Goal: Task Accomplishment & Management: Manage account settings

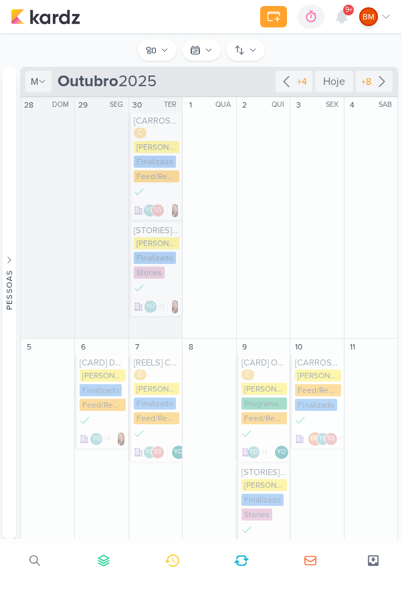
click at [158, 49] on button "Conteúdos [PERSON_NAME]" at bounding box center [157, 49] width 39 height 21
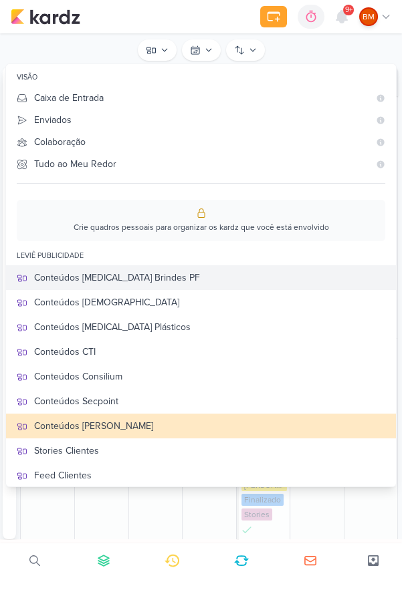
click at [66, 274] on div "Conteúdos [MEDICAL_DATA] Brindes PF" at bounding box center [209, 278] width 351 height 14
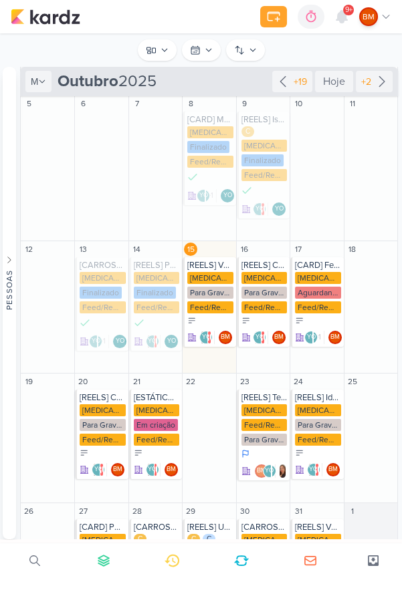
scroll to position [134, 0]
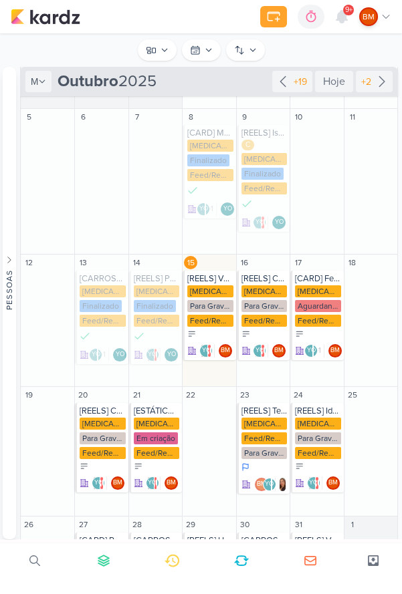
click at [215, 298] on div "[MEDICAL_DATA] Brindes PF Para Gravação Feed/Reels" at bounding box center [209, 307] width 45 height 43
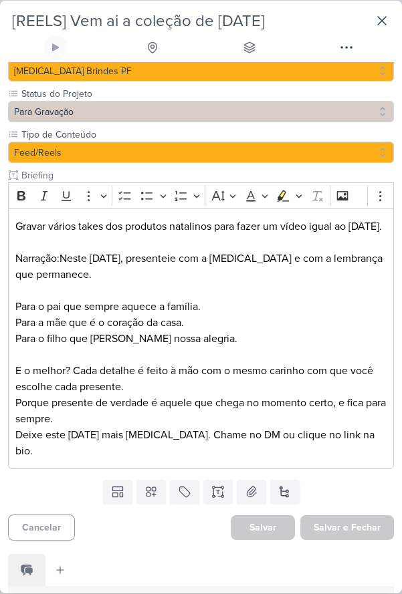
scroll to position [0, 0]
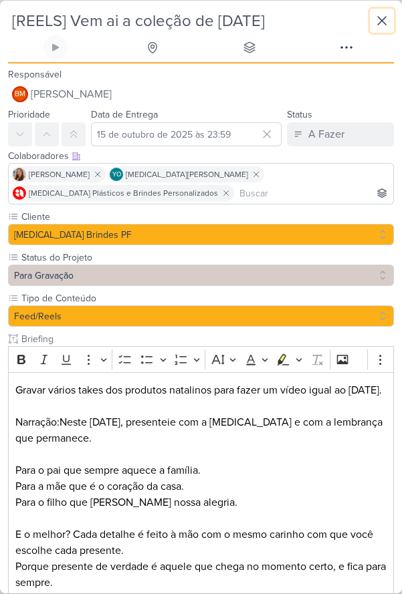
click at [389, 25] on icon at bounding box center [382, 21] width 16 height 16
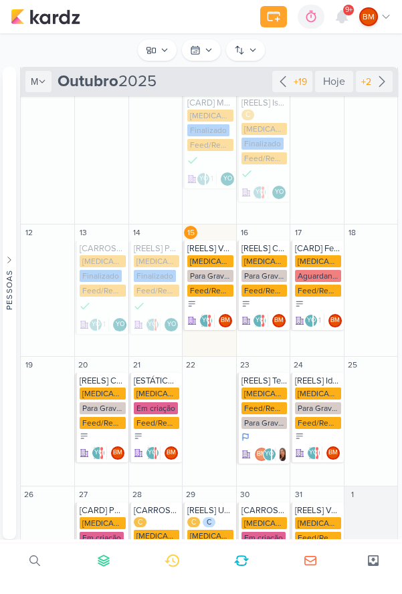
scroll to position [179, 0]
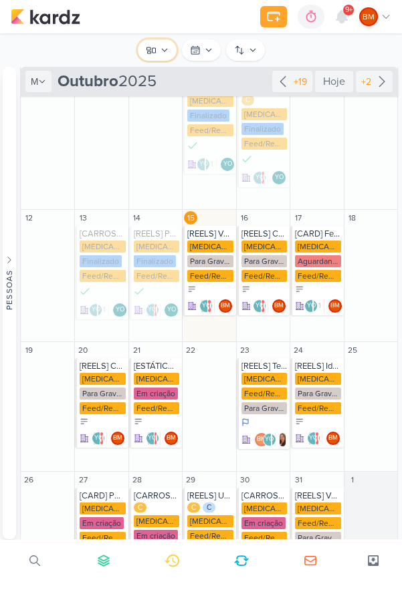
click at [156, 53] on button "Conteúdos [MEDICAL_DATA] Brindes PF" at bounding box center [157, 49] width 39 height 21
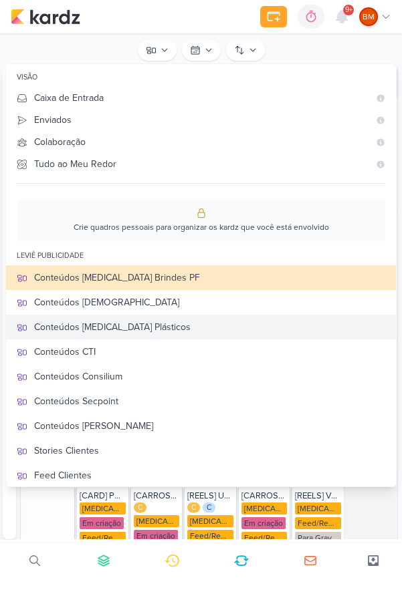
click at [144, 324] on div "Conteúdos [MEDICAL_DATA] Plásticos" at bounding box center [209, 327] width 351 height 14
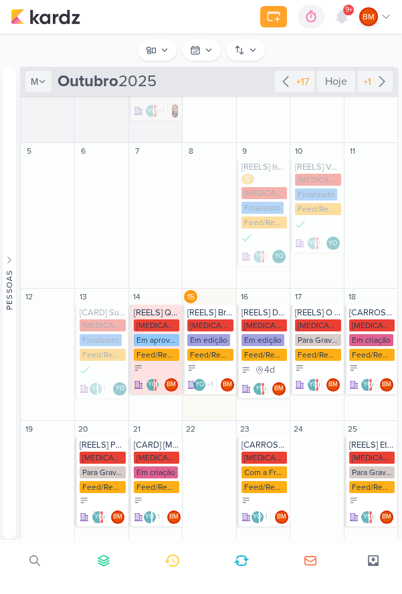
scroll to position [257, 0]
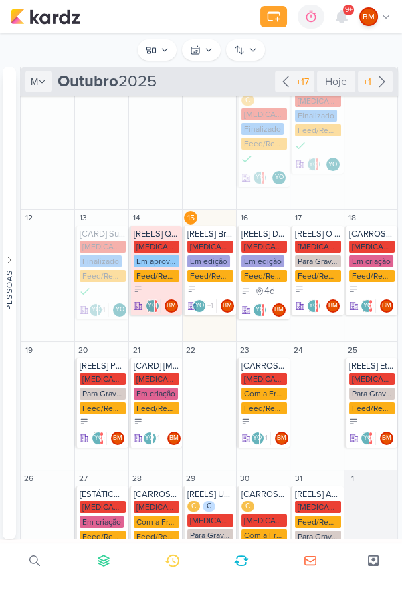
click at [212, 244] on div "[MEDICAL_DATA] Plasticos PJ" at bounding box center [209, 247] width 45 height 12
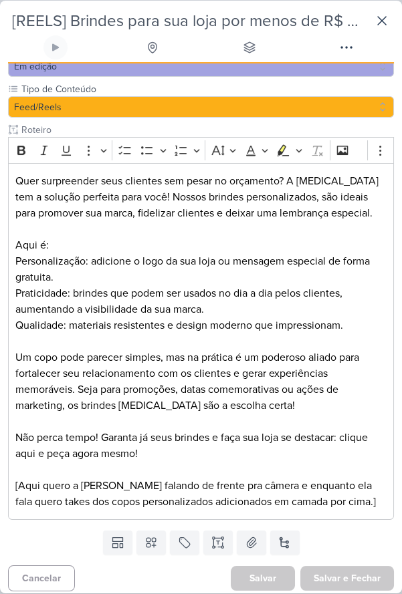
scroll to position [0, 0]
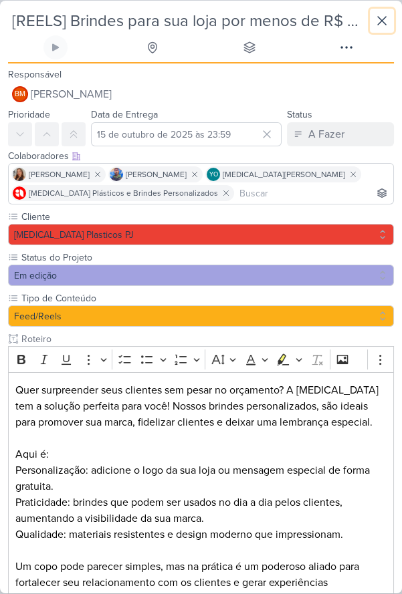
click at [374, 30] on button at bounding box center [382, 21] width 24 height 24
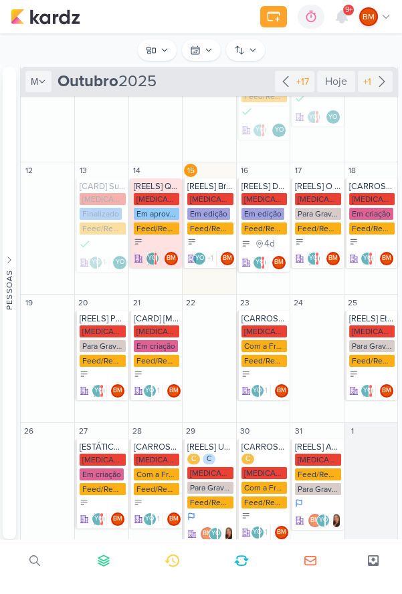
scroll to position [304, 0]
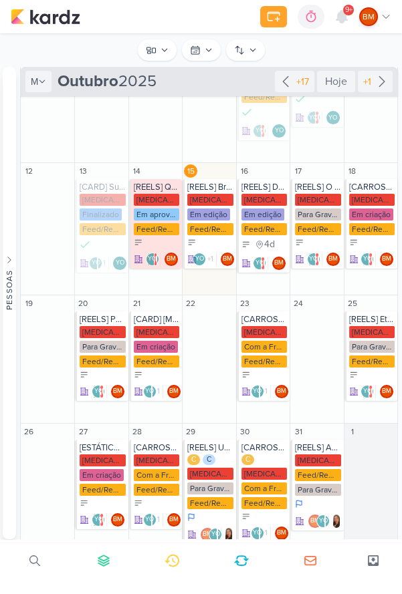
click at [208, 220] on div "[MEDICAL_DATA] Plasticos PJ Em edição Feed/Reels" at bounding box center [209, 215] width 45 height 43
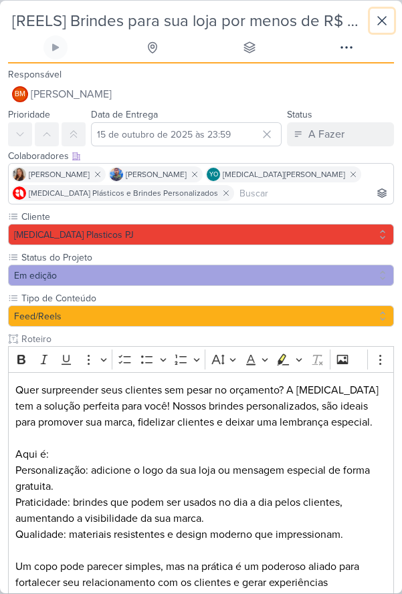
click at [385, 18] on icon at bounding box center [382, 21] width 16 height 16
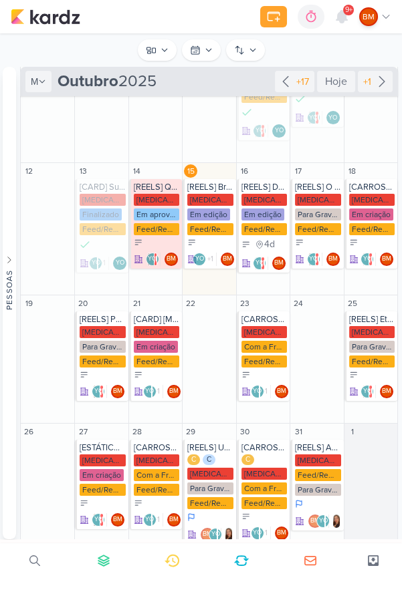
click at [313, 198] on div "[MEDICAL_DATA] Plasticos PJ" at bounding box center [317, 200] width 45 height 12
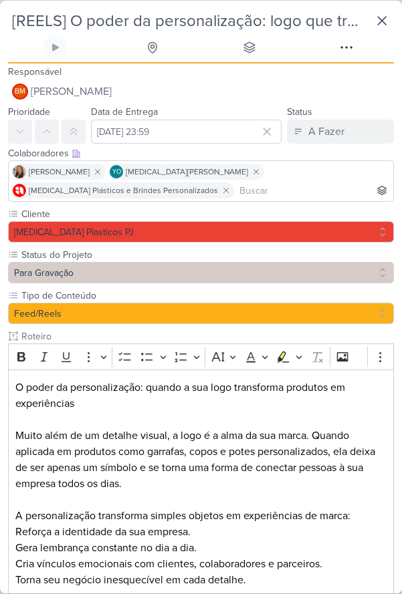
scroll to position [0, 0]
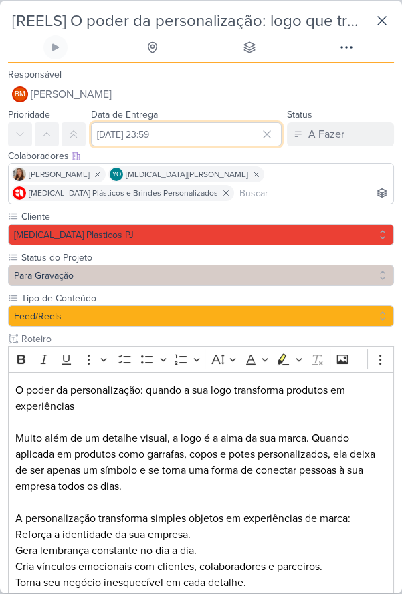
click at [139, 135] on input "[DATE] 23:59" at bounding box center [186, 134] width 191 height 24
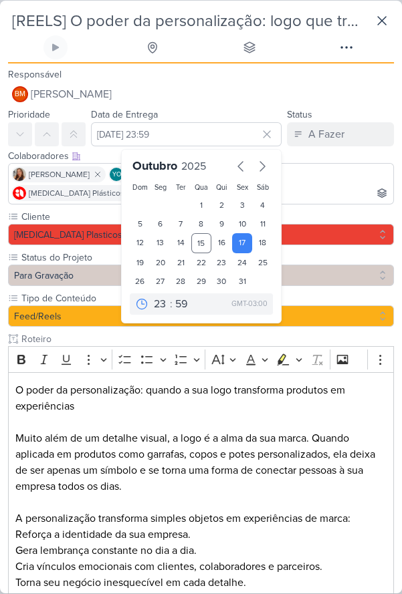
click at [205, 266] on div "22" at bounding box center [201, 262] width 21 height 19
type input "22 de outubro de 2025 às 23:59"
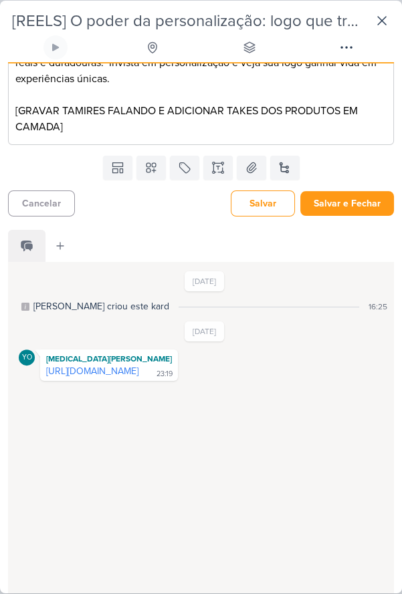
scroll to position [584, 0]
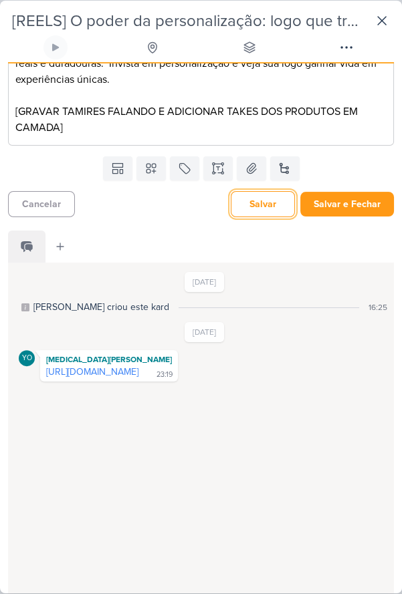
click at [246, 203] on button "Salvar" at bounding box center [263, 204] width 64 height 26
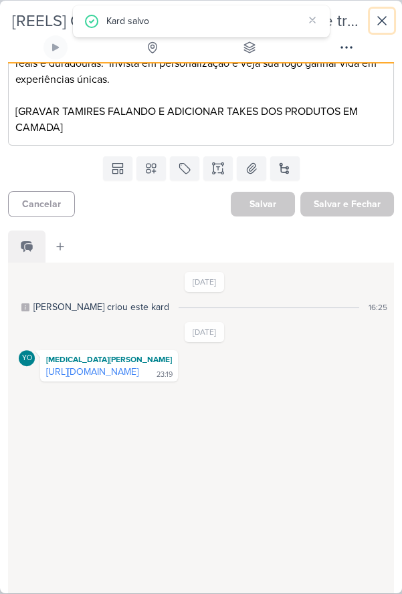
click at [391, 24] on button at bounding box center [382, 21] width 24 height 24
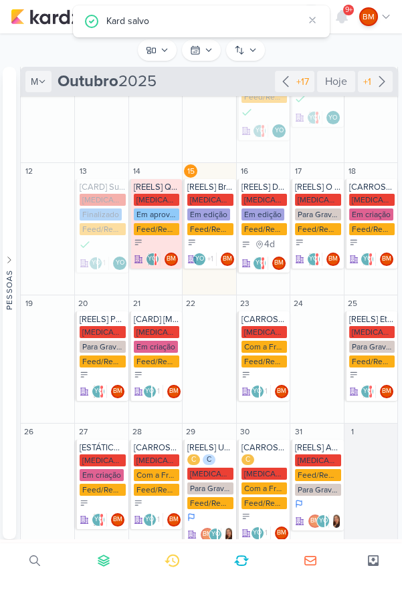
click at [387, 22] on div "BM" at bounding box center [375, 16] width 32 height 19
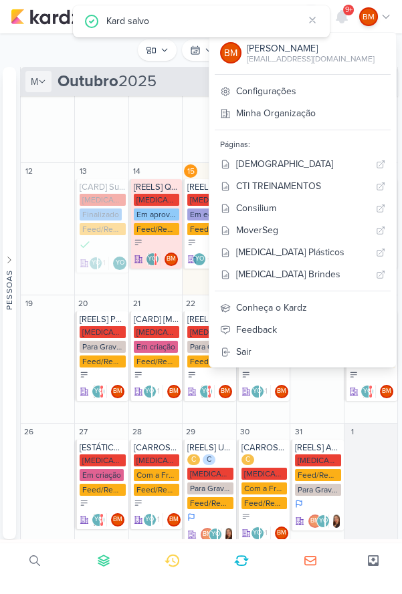
click at [76, 357] on div "[REELS] Por que investir em brindes corporativos personalizados? [MEDICAL_DATA]…" at bounding box center [101, 357] width 53 height 90
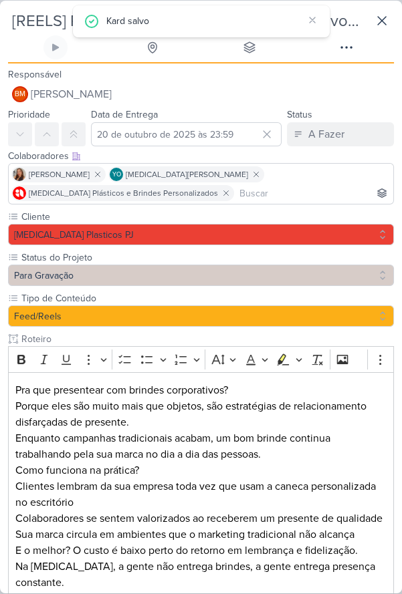
click at [312, 19] on icon at bounding box center [312, 19] width 5 height 5
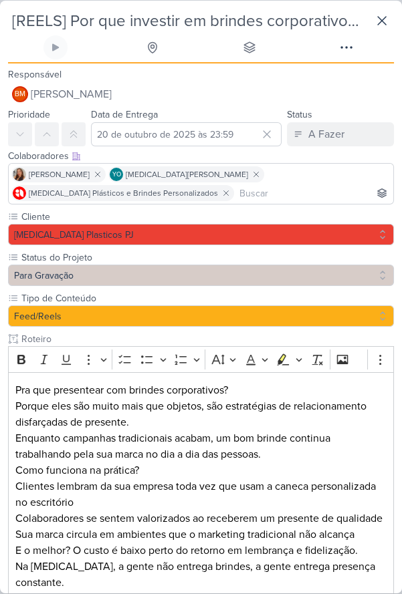
click at [318, 28] on input "[REELS] Por que investir em brindes corporativos personalizados?" at bounding box center [187, 21] width 359 height 24
click at [385, 20] on icon at bounding box center [382, 21] width 16 height 16
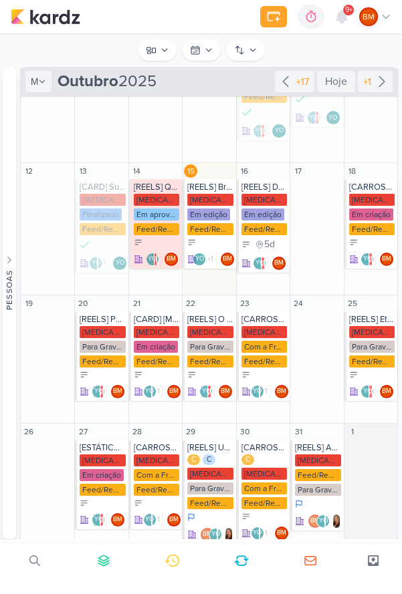
click at [214, 223] on div "Feed/Reels" at bounding box center [209, 229] width 45 height 12
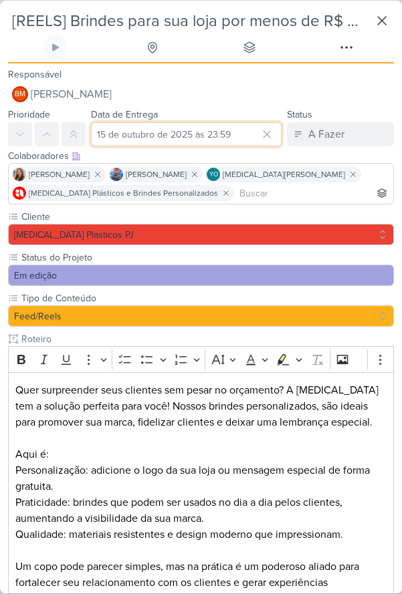
click at [132, 127] on input "15 de outubro de 2025 às 23:59" at bounding box center [186, 134] width 191 height 24
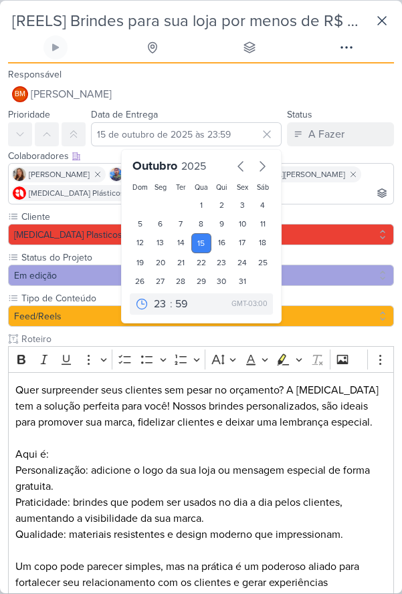
click at [240, 242] on div "17" at bounding box center [242, 243] width 21 height 20
type input "[DATE] 23:59"
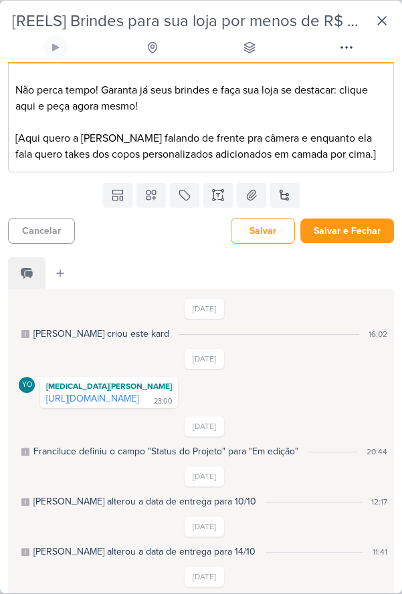
scroll to position [517, 0]
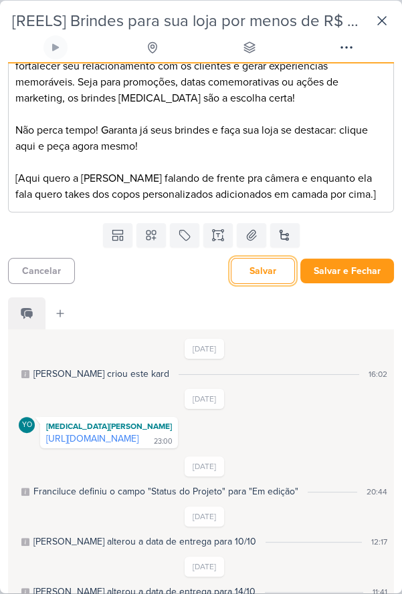
click at [248, 271] on button "Salvar" at bounding box center [263, 271] width 64 height 26
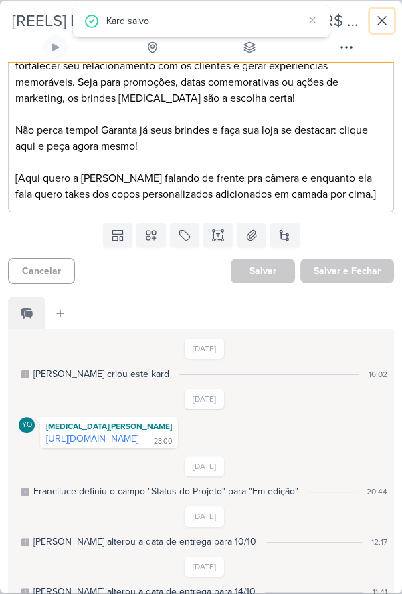
click at [381, 31] on button at bounding box center [382, 21] width 24 height 24
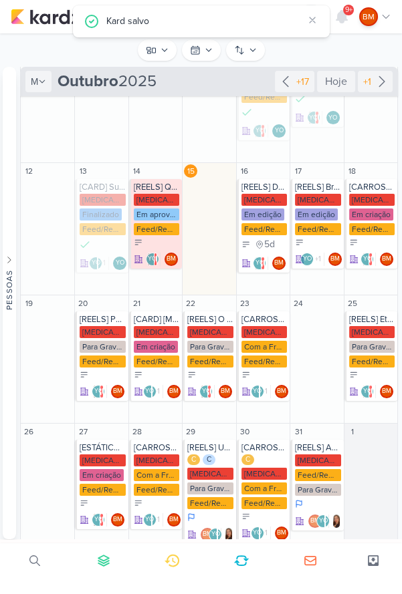
click at [148, 209] on div "Em aprovação" at bounding box center [156, 215] width 45 height 12
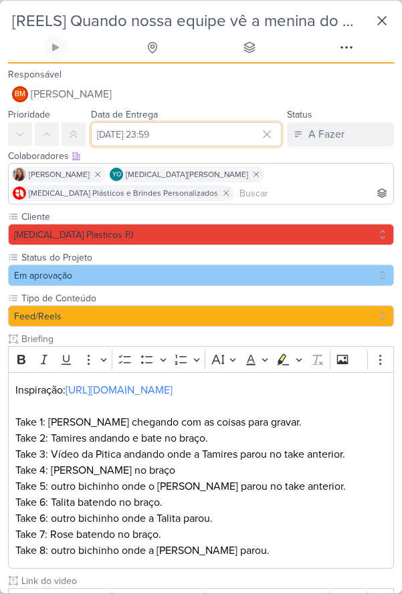
click at [149, 124] on input "[DATE] 23:59" at bounding box center [186, 134] width 191 height 24
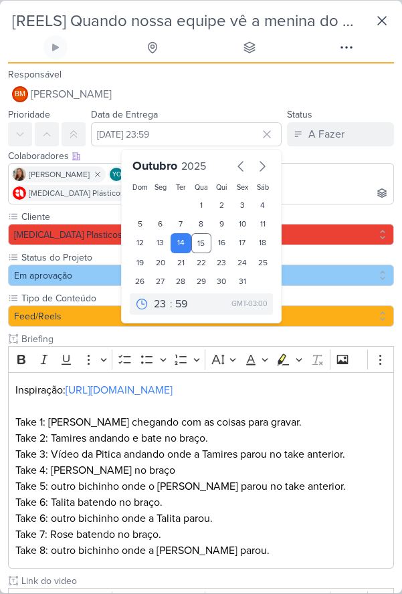
click at [207, 239] on div "15" at bounding box center [201, 243] width 21 height 20
type input "15 de outubro de 2025 às 23:59"
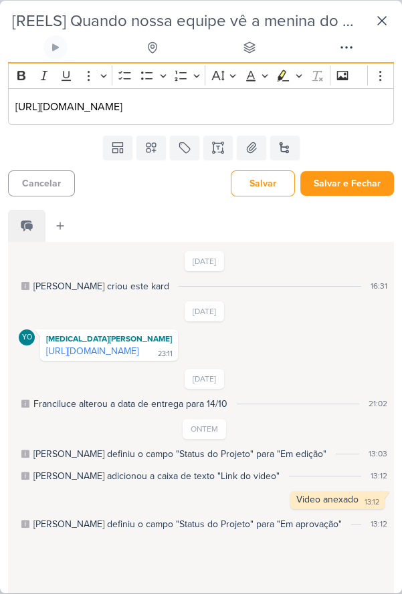
scroll to position [521, 0]
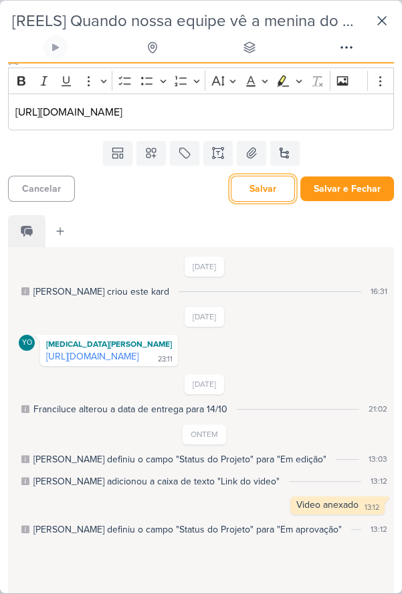
click at [261, 202] on button "Salvar" at bounding box center [263, 189] width 64 height 26
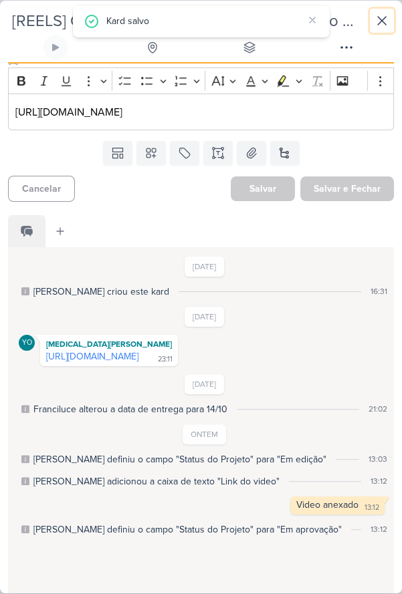
click at [387, 25] on icon at bounding box center [382, 21] width 16 height 16
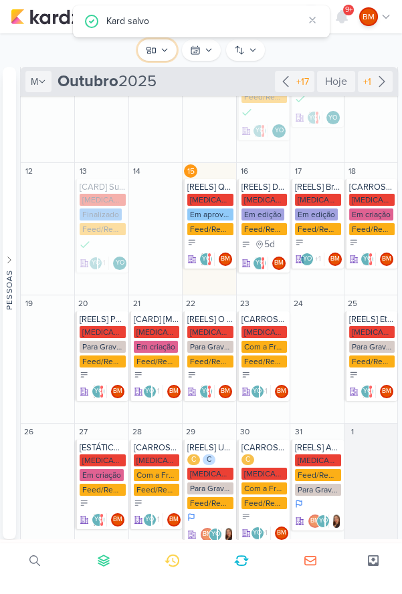
click at [151, 46] on icon at bounding box center [151, 50] width 11 height 11
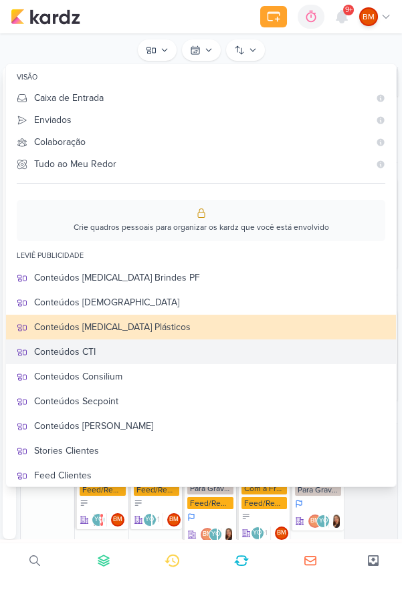
click at [62, 351] on div "Conteúdos CTI" at bounding box center [209, 352] width 351 height 14
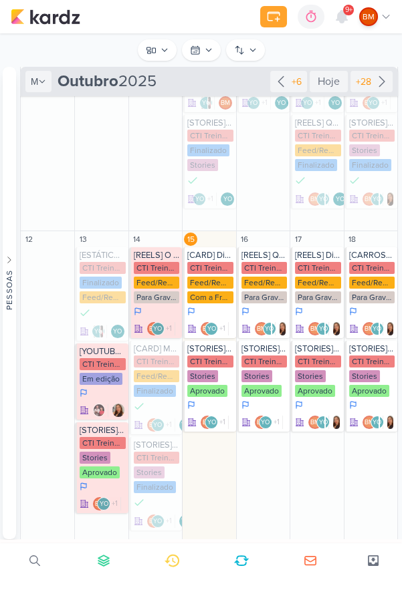
scroll to position [290, 0]
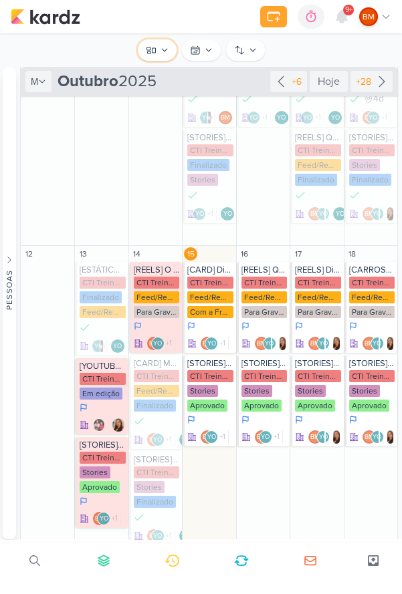
click at [157, 51] on button "Conteúdos CTI" at bounding box center [157, 49] width 39 height 21
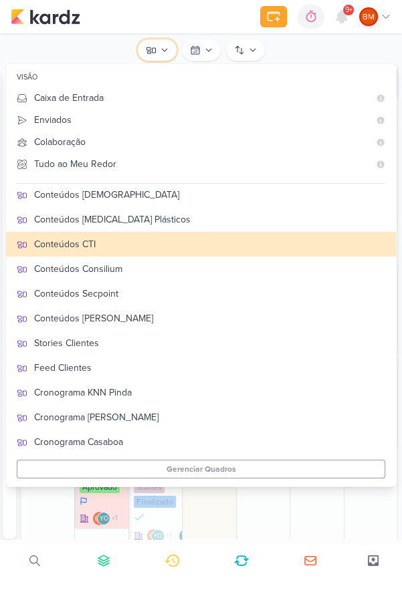
scroll to position [108, 0]
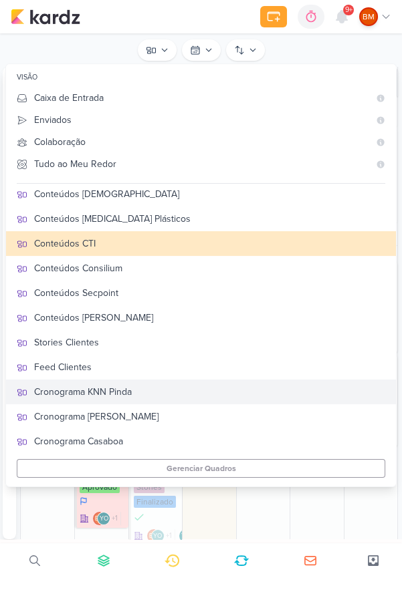
click at [50, 390] on div "Cronograma KNN Pinda" at bounding box center [209, 392] width 351 height 14
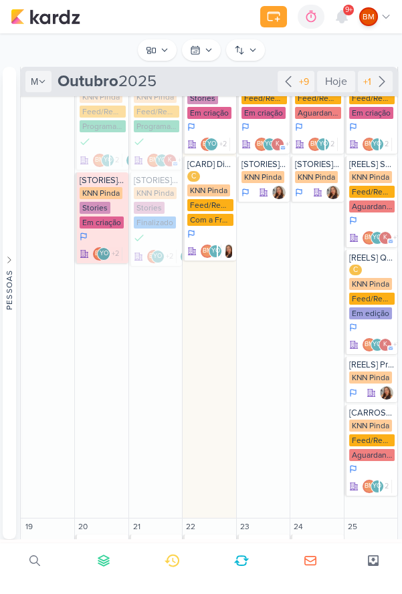
scroll to position [403, 0]
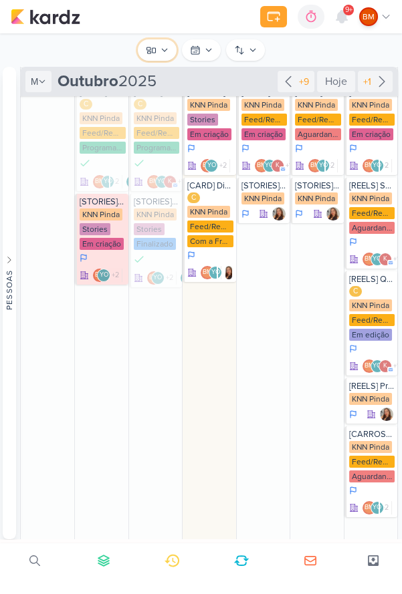
click at [160, 49] on icon at bounding box center [164, 50] width 8 height 8
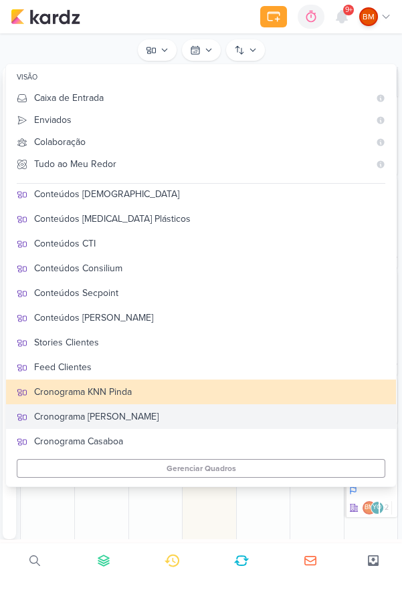
click at [96, 416] on div "Cronograma [PERSON_NAME]" at bounding box center [209, 417] width 351 height 14
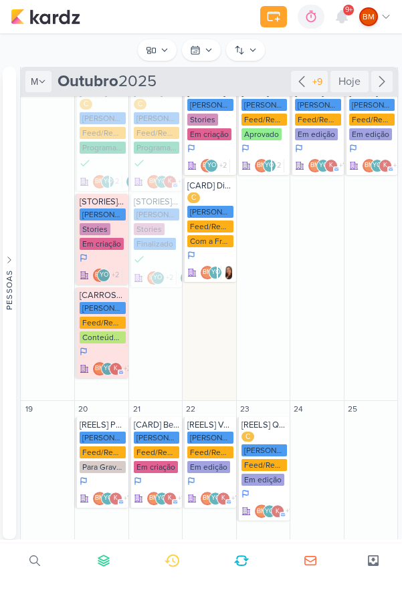
scroll to position [311, 0]
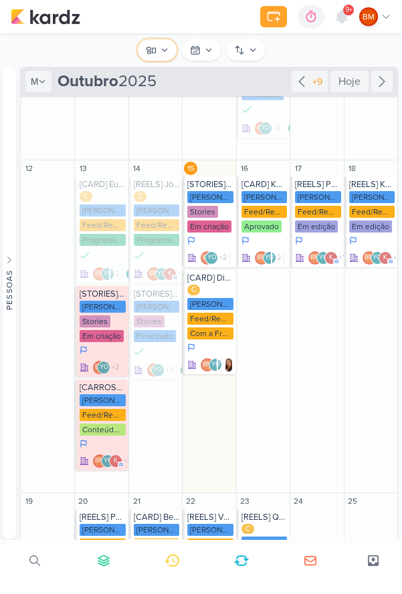
click at [158, 50] on button "Cronograma [PERSON_NAME]" at bounding box center [157, 49] width 39 height 21
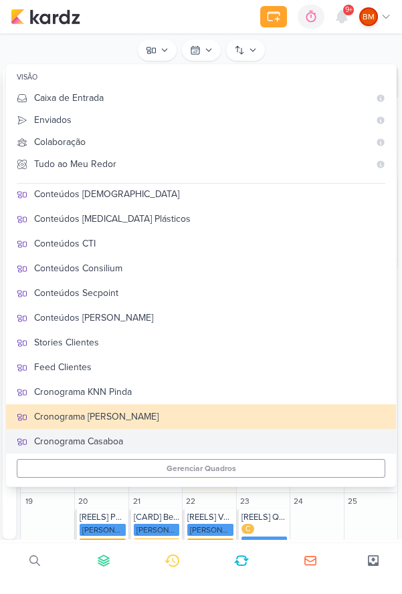
click at [70, 438] on div "Cronograma Casaboa" at bounding box center [209, 442] width 351 height 14
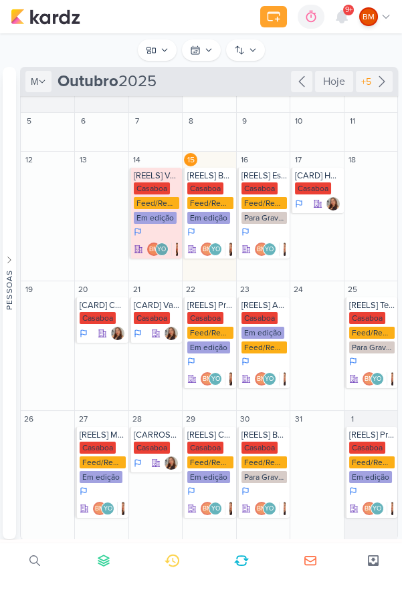
scroll to position [0, 0]
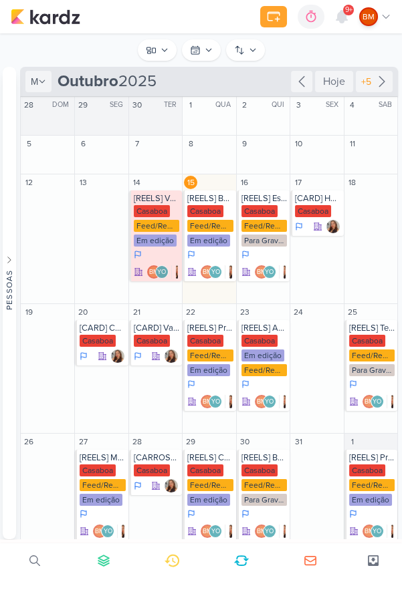
click at [148, 236] on div "Em edição" at bounding box center [155, 241] width 43 height 12
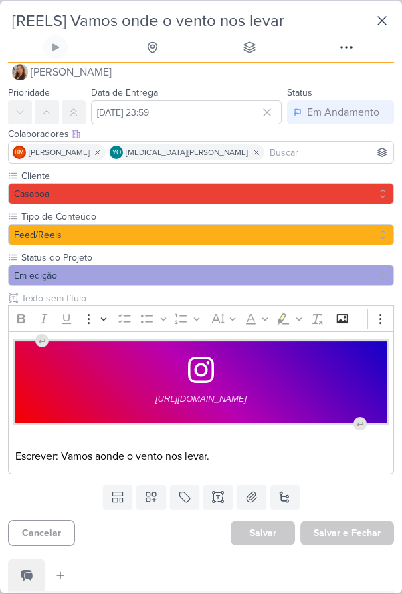
scroll to position [9, 0]
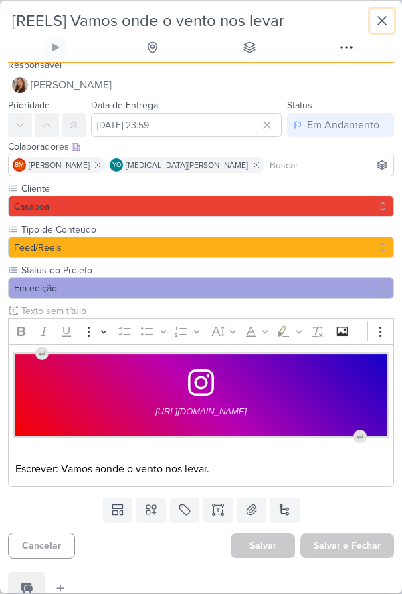
click at [393, 25] on button at bounding box center [382, 21] width 24 height 24
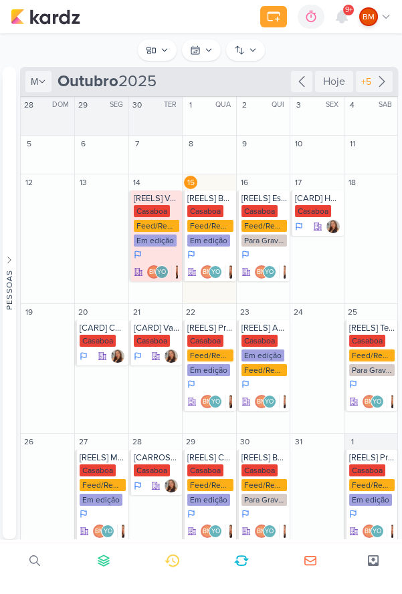
click at [195, 218] on div "Casaboa Feed/Reels Em edição" at bounding box center [209, 226] width 45 height 43
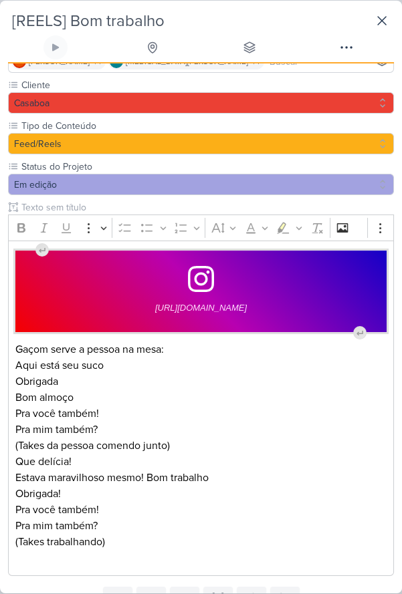
scroll to position [141, 0]
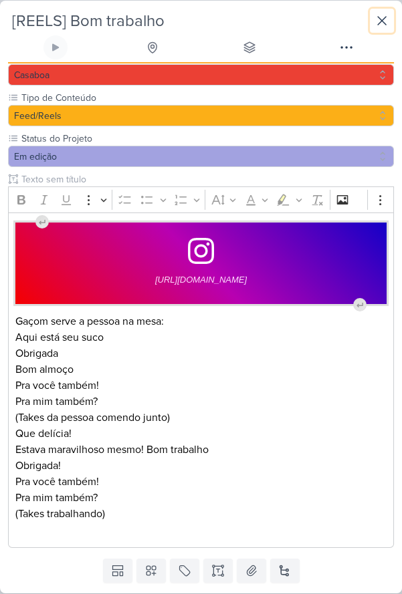
click at [393, 22] on button at bounding box center [382, 21] width 24 height 24
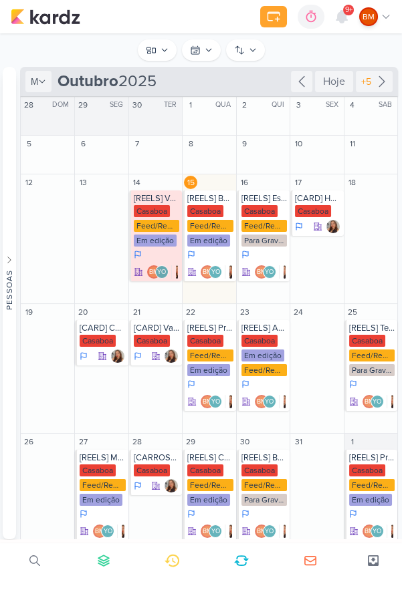
click at [246, 201] on div "[REELS] Espaço Novinho" at bounding box center [263, 198] width 45 height 11
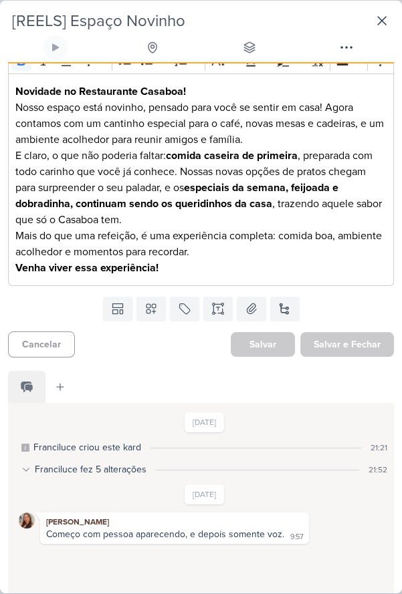
scroll to position [575, 0]
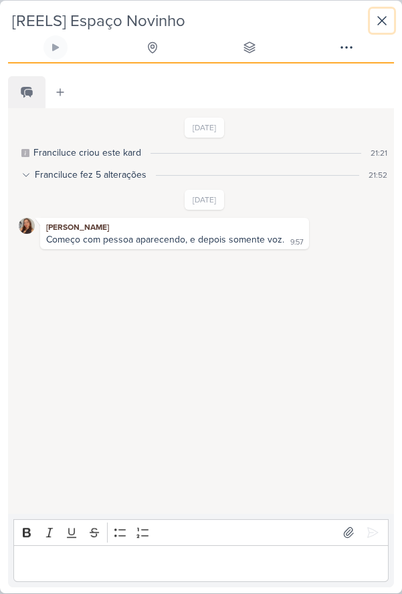
click at [381, 25] on icon at bounding box center [382, 21] width 16 height 16
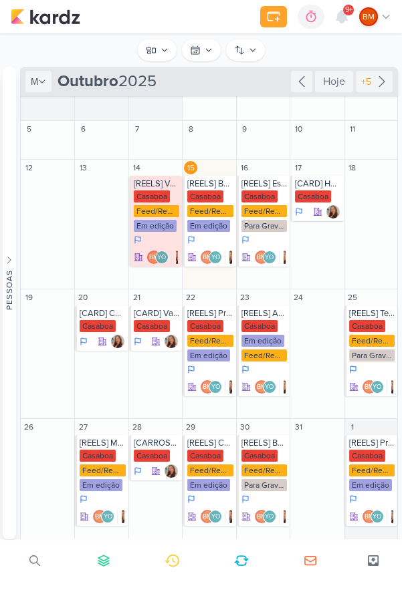
scroll to position [23, 0]
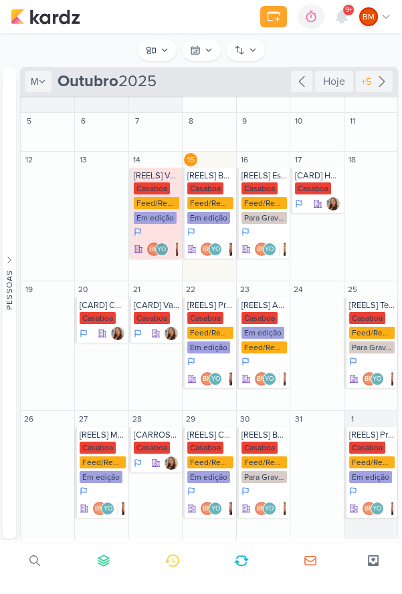
click at [334, 18] on icon at bounding box center [342, 17] width 16 height 16
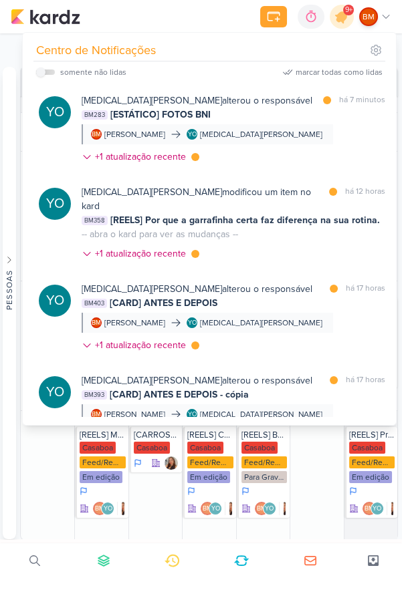
click at [338, 25] on div at bounding box center [342, 17] width 34 height 34
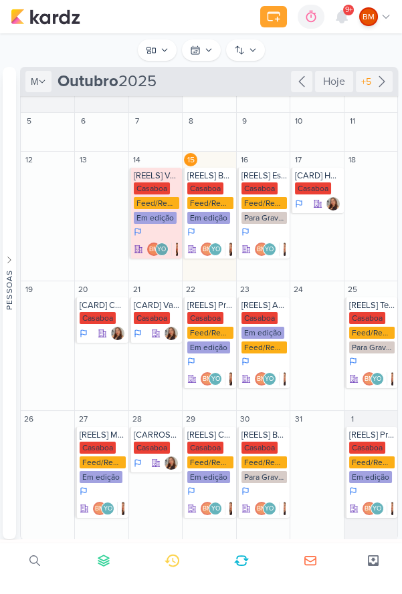
scroll to position [0, 0]
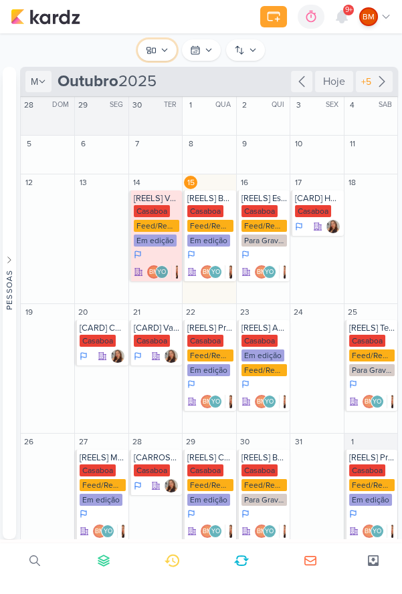
click at [151, 50] on icon at bounding box center [151, 50] width 11 height 11
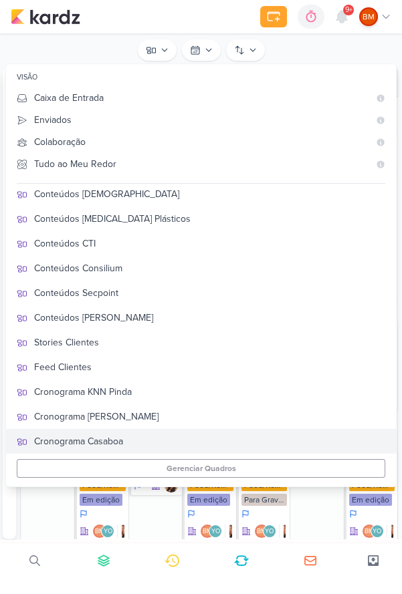
click at [103, 441] on div "Cronograma Casaboa" at bounding box center [209, 442] width 351 height 14
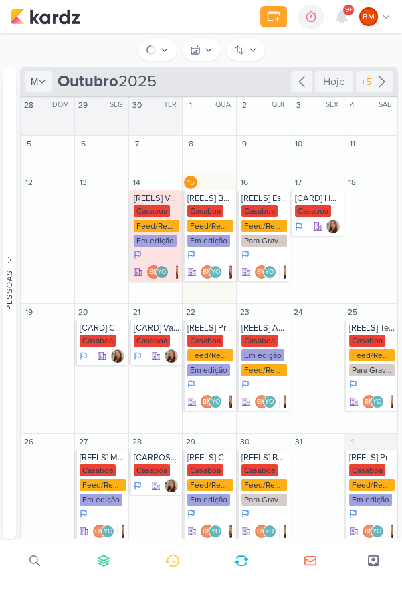
click at [155, 221] on div "Feed/Reels" at bounding box center [156, 226] width 45 height 12
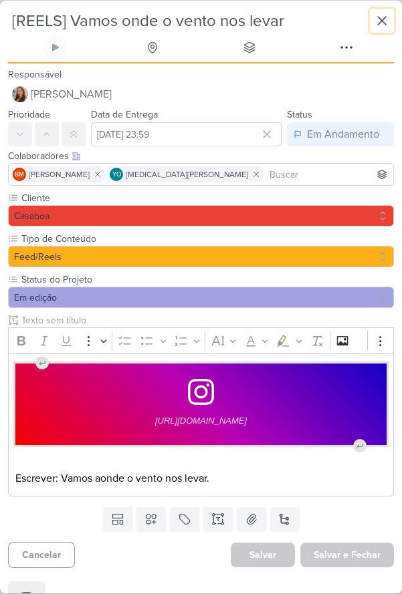
click at [387, 21] on icon at bounding box center [382, 21] width 16 height 16
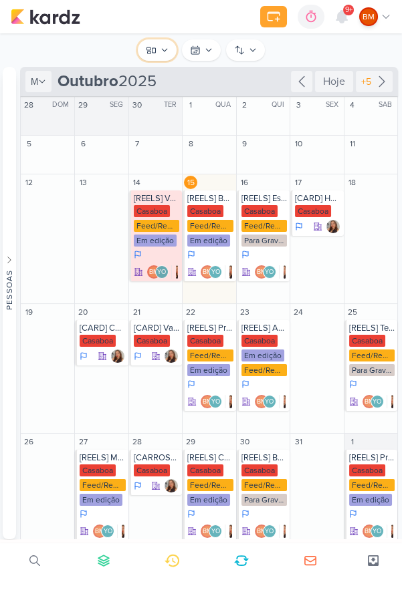
click at [158, 51] on button "Cronograma Casaboa" at bounding box center [157, 49] width 39 height 21
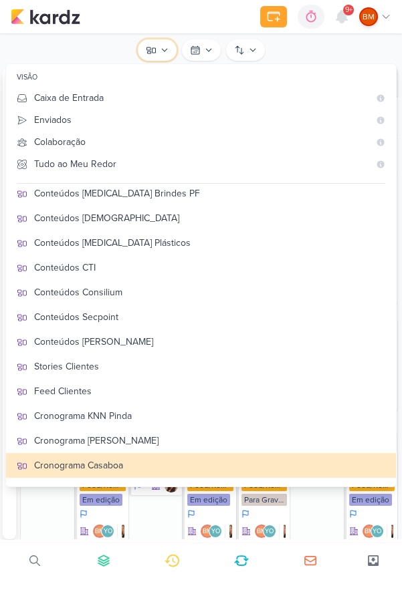
scroll to position [60, 0]
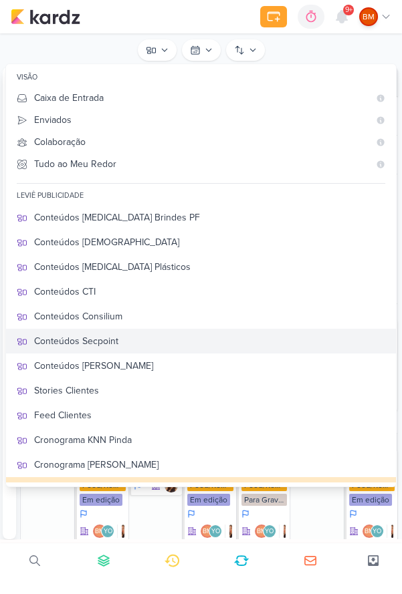
click at [47, 343] on div "Conteúdos Secpoint" at bounding box center [209, 341] width 351 height 14
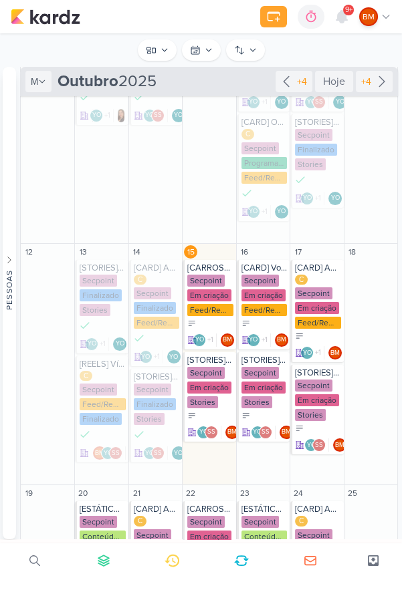
scroll to position [340, 0]
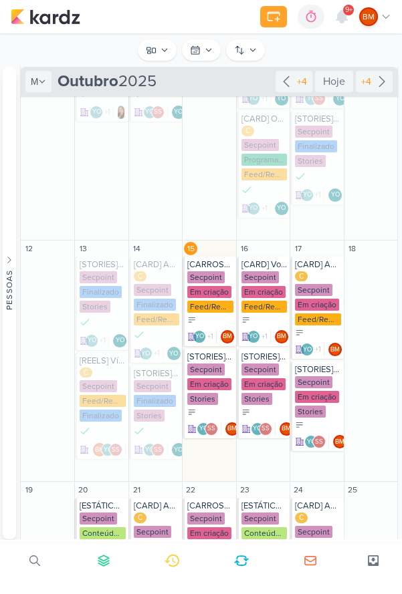
click at [153, 64] on div "Conteúdos Secpoint visão Caixa de Entrada A caixa de entrada mostra todos os ka…" at bounding box center [201, 49] width 402 height 33
click at [158, 51] on button "Conteúdos Secpoint" at bounding box center [157, 49] width 39 height 21
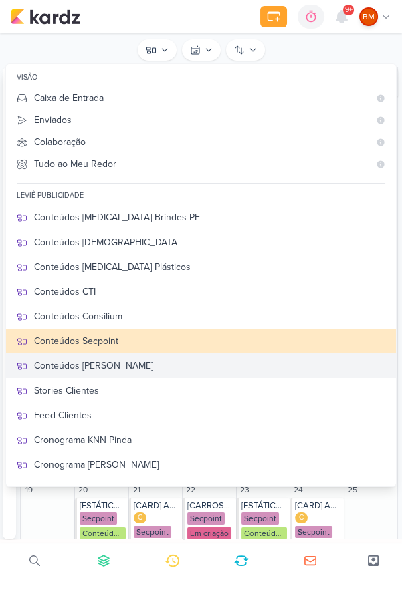
click at [87, 363] on div "Conteúdos [PERSON_NAME]" at bounding box center [209, 366] width 351 height 14
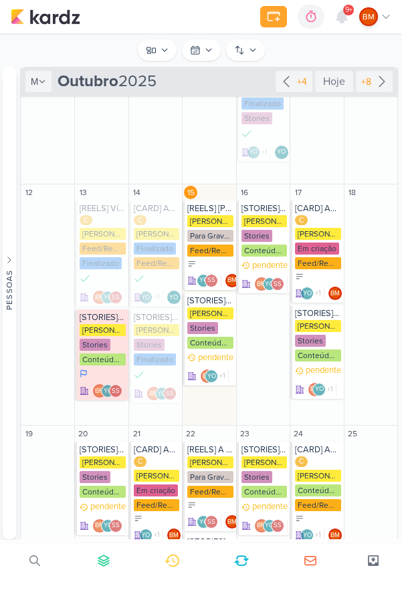
scroll to position [399, 0]
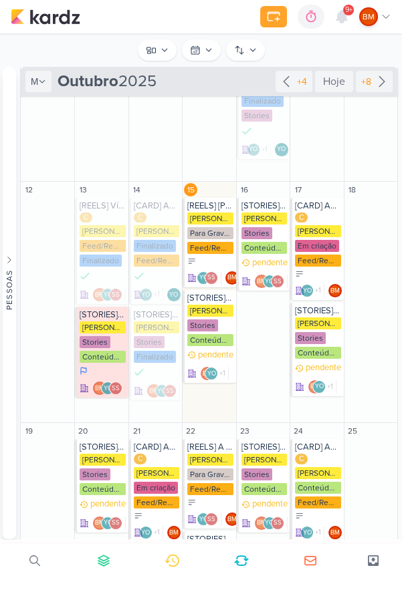
click at [207, 233] on div "Para Gravação" at bounding box center [209, 233] width 45 height 12
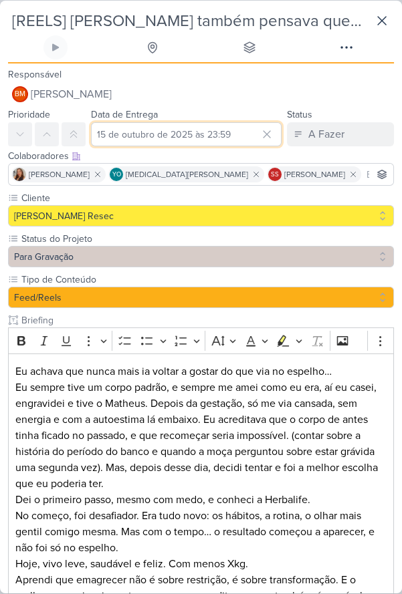
click at [144, 135] on input "15 de outubro de 2025 às 23:59" at bounding box center [186, 134] width 191 height 24
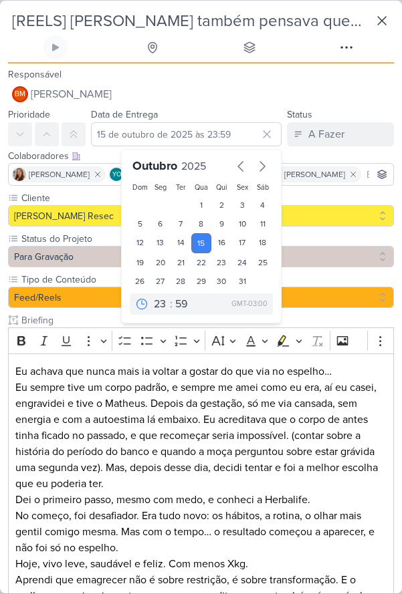
click at [221, 239] on div "16" at bounding box center [221, 243] width 21 height 20
type input "[DATE] 23:59"
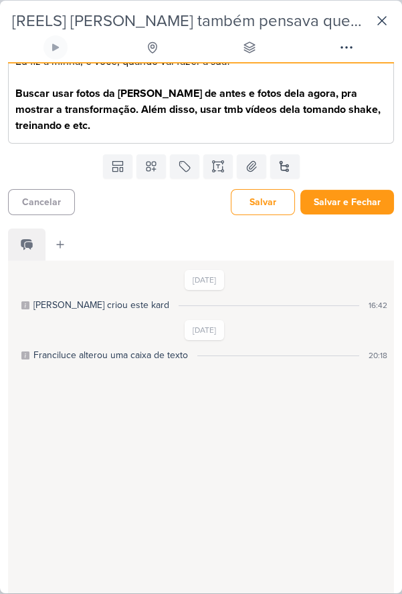
scroll to position [544, 0]
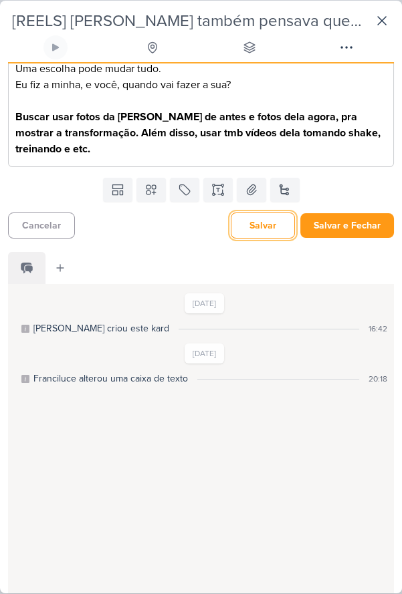
click at [254, 225] on button "Salvar" at bounding box center [263, 226] width 64 height 26
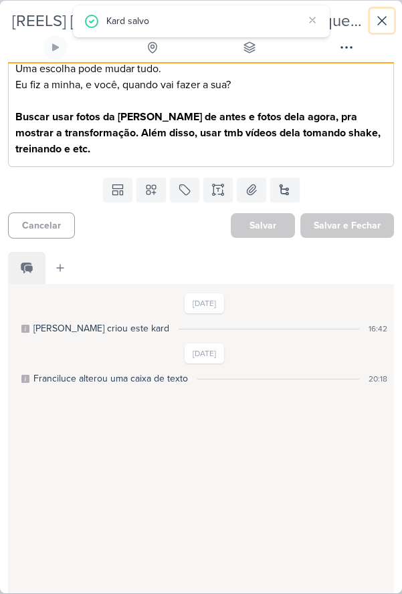
click at [374, 25] on icon at bounding box center [382, 21] width 16 height 16
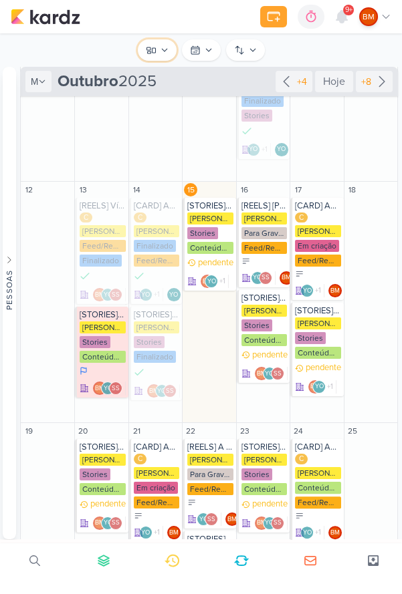
click at [161, 60] on button "Conteúdos [PERSON_NAME]" at bounding box center [157, 49] width 39 height 21
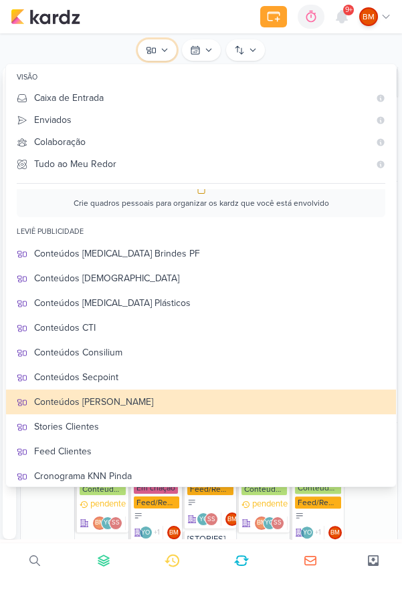
scroll to position [14, 0]
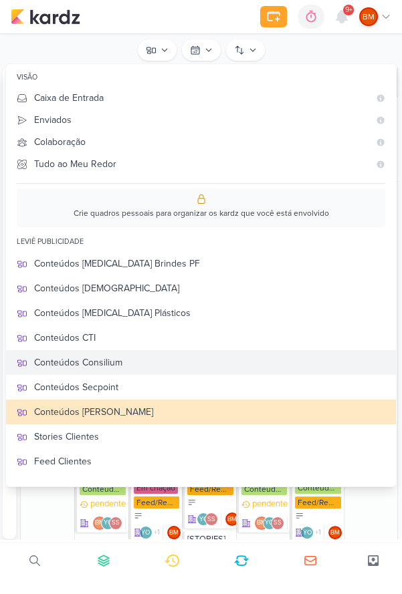
click at [62, 359] on div "Conteúdos Consilium" at bounding box center [209, 363] width 351 height 14
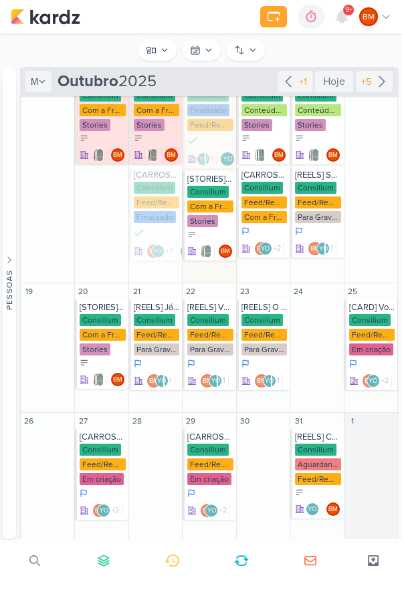
scroll to position [290, 0]
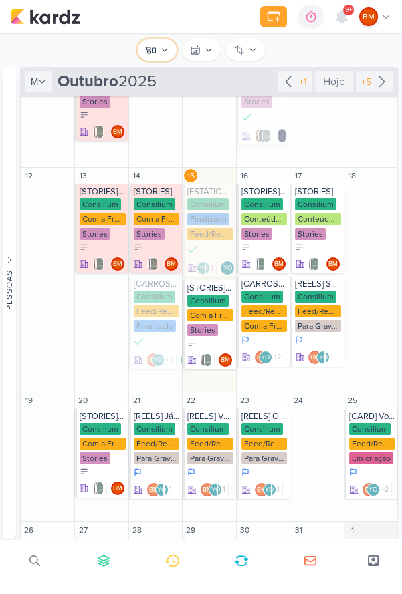
click at [153, 60] on button "Conteúdos Consilium" at bounding box center [157, 49] width 39 height 21
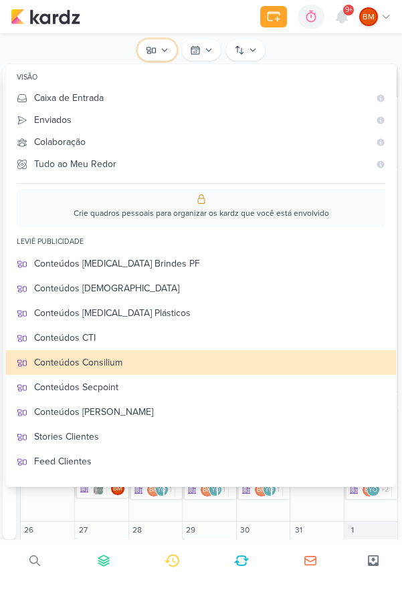
scroll to position [0, 0]
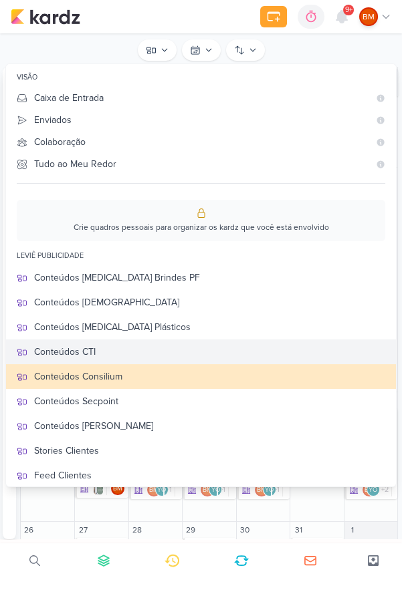
click at [65, 352] on div "Conteúdos CTI" at bounding box center [209, 352] width 351 height 14
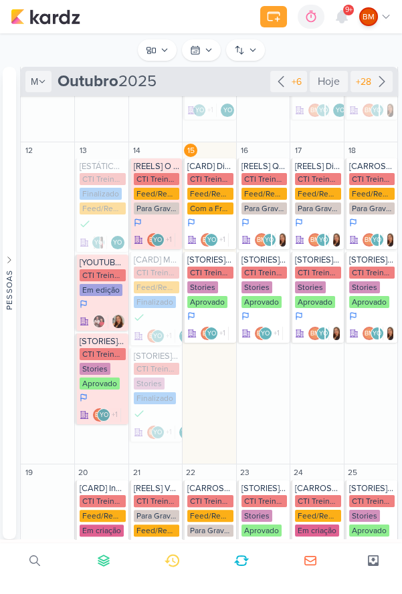
scroll to position [394, 0]
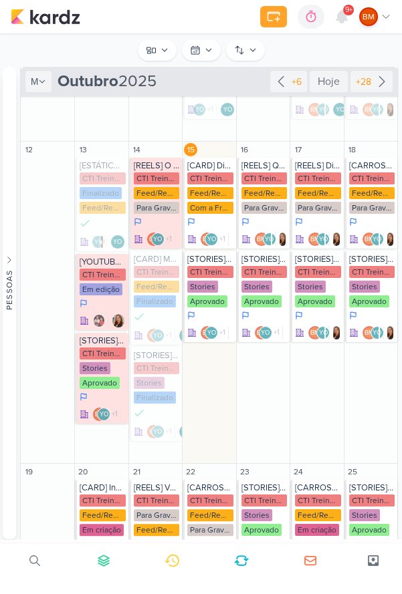
click at [217, 195] on div "Feed/Reels" at bounding box center [209, 193] width 45 height 12
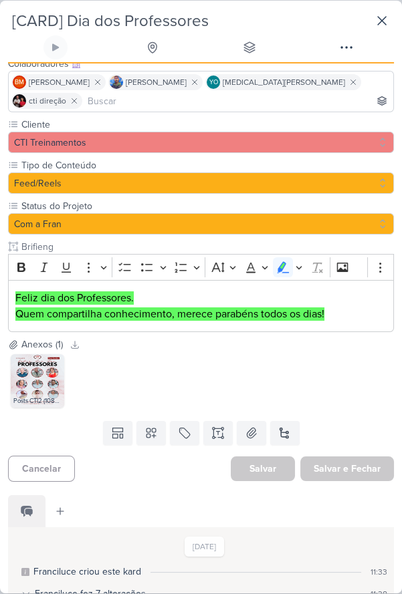
scroll to position [100, 0]
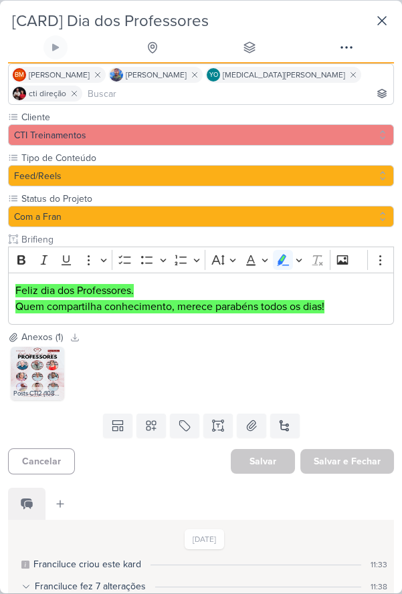
click at [35, 347] on img at bounding box center [37, 373] width 53 height 53
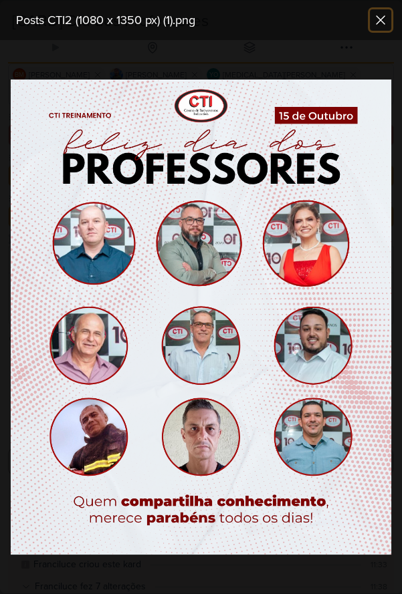
click at [385, 25] on icon at bounding box center [380, 20] width 16 height 16
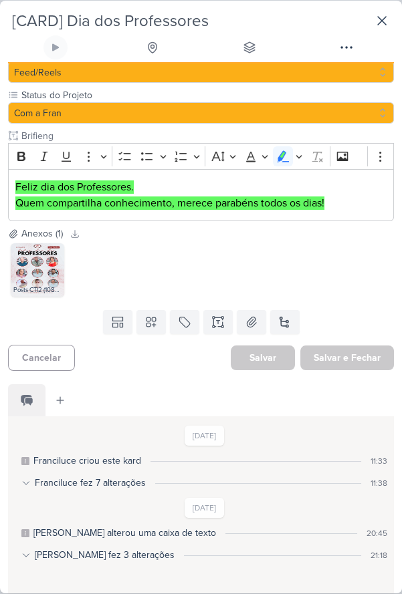
scroll to position [493, 0]
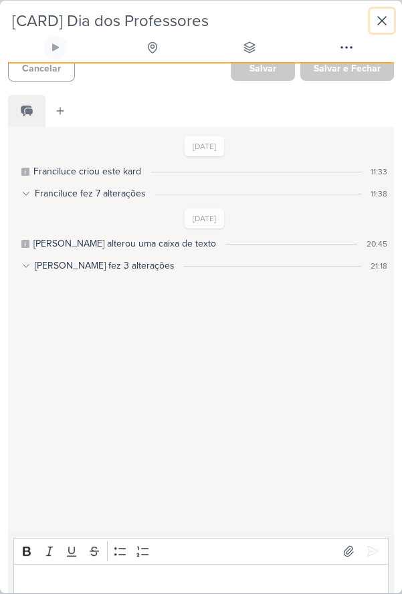
click at [372, 19] on button at bounding box center [382, 21] width 24 height 24
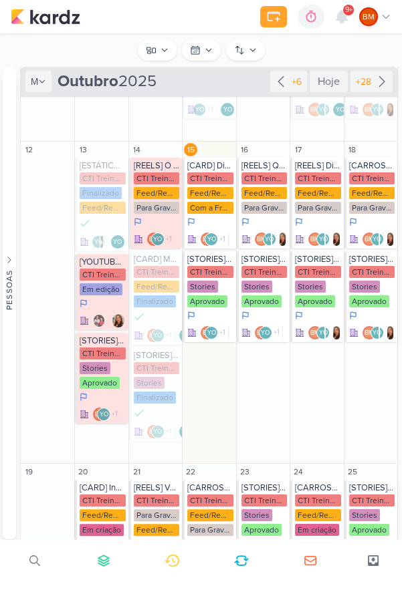
click at [150, 179] on div "CTI Treinamentos" at bounding box center [156, 179] width 45 height 12
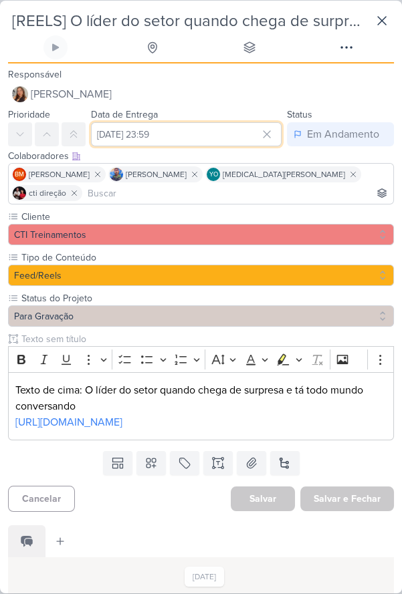
click at [144, 144] on input "[DATE] 23:59" at bounding box center [186, 134] width 191 height 24
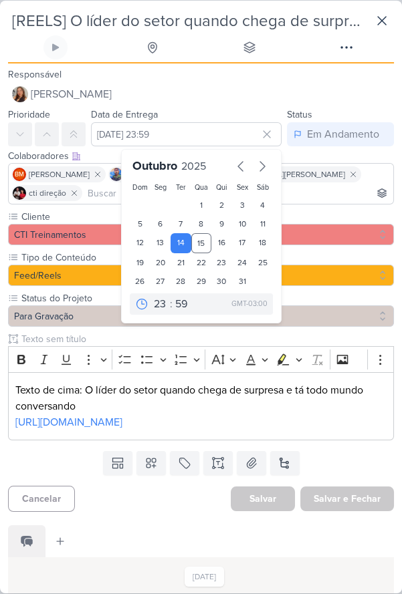
click at [203, 243] on div "15" at bounding box center [201, 243] width 21 height 20
type input "15 de outubro de 2025 às 23:59"
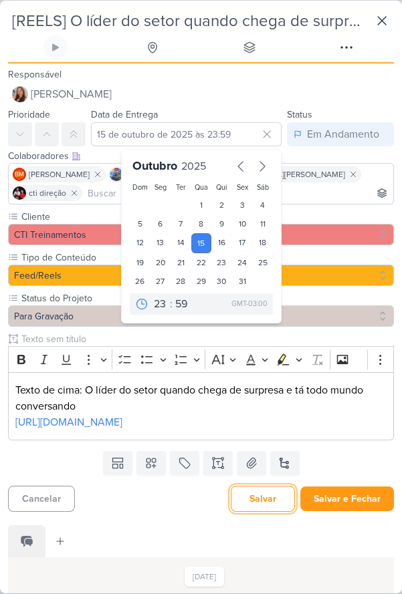
click at [260, 486] on button "Salvar" at bounding box center [263, 499] width 64 height 26
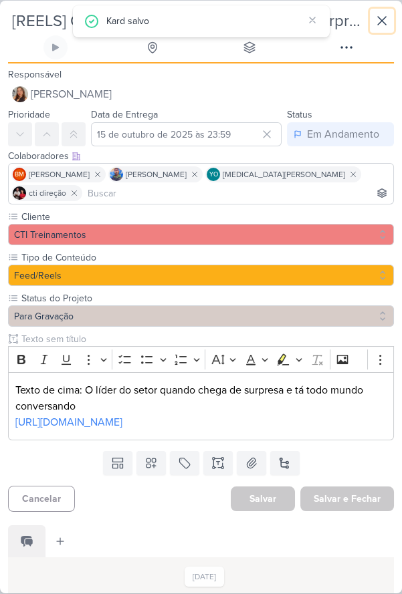
click at [385, 30] on button at bounding box center [382, 21] width 24 height 24
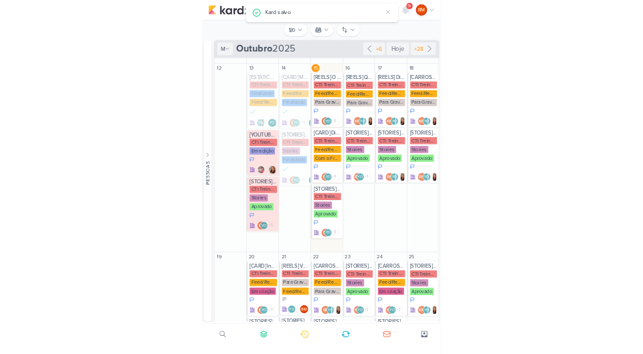
scroll to position [430, 0]
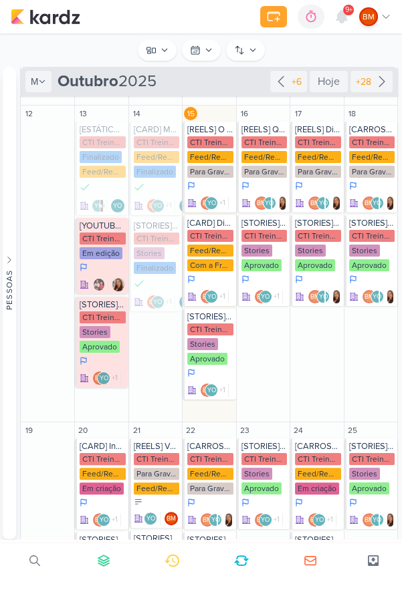
click at [197, 144] on div "CTI Treinamentos" at bounding box center [209, 142] width 45 height 12
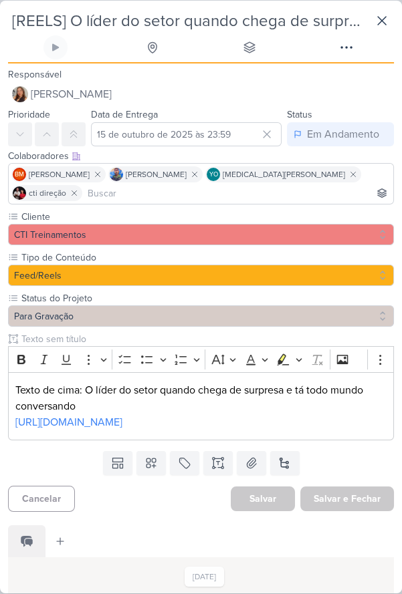
scroll to position [0, 0]
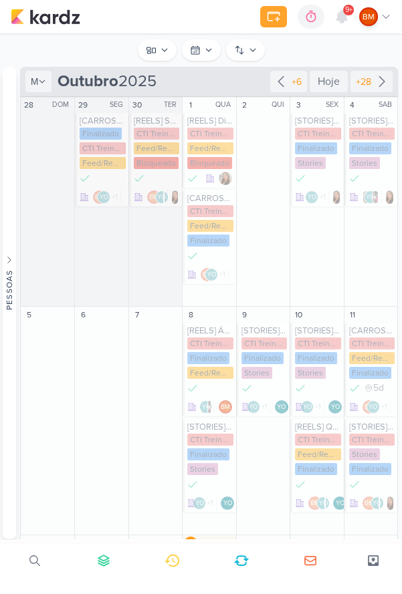
click at [154, 49] on icon at bounding box center [151, 50] width 11 height 11
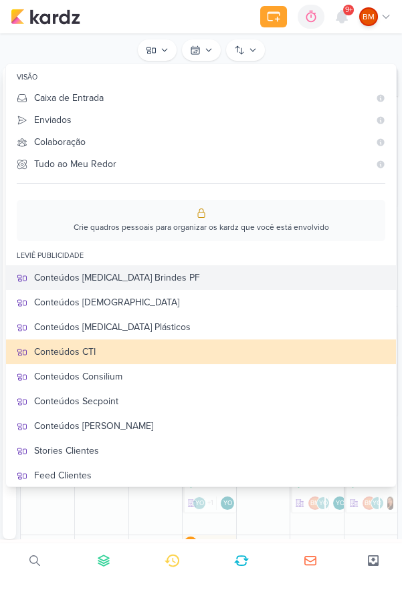
click at [85, 273] on div "Conteúdos [MEDICAL_DATA] Brindes PF" at bounding box center [209, 278] width 351 height 14
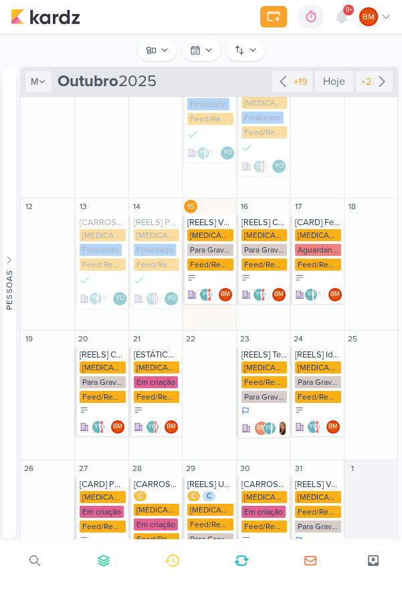
scroll to position [191, 0]
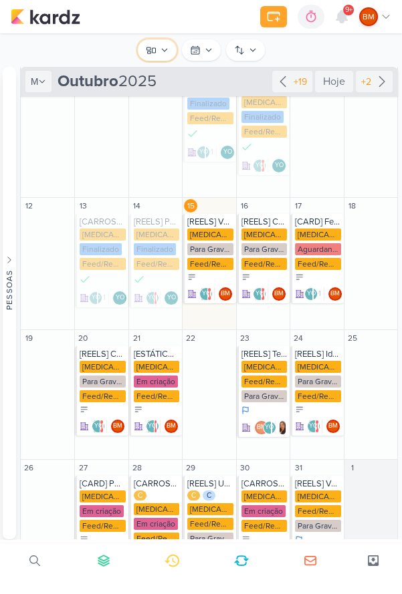
click at [151, 56] on button "Conteúdos [MEDICAL_DATA] Brindes PF" at bounding box center [157, 49] width 39 height 21
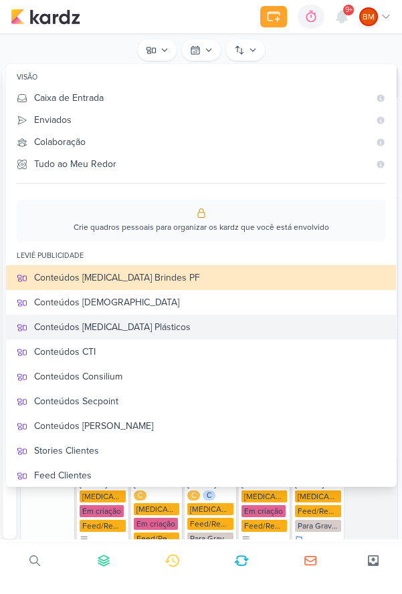
click at [70, 322] on div "Conteúdos [MEDICAL_DATA] Plásticos" at bounding box center [209, 327] width 351 height 14
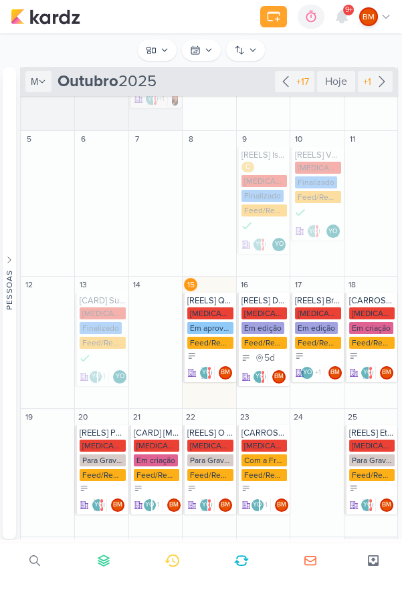
scroll to position [270, 0]
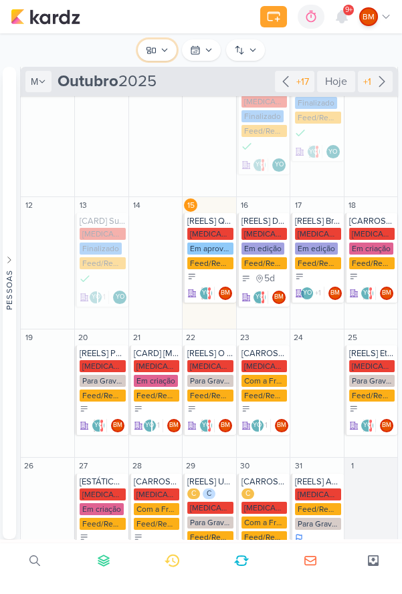
click at [153, 54] on icon at bounding box center [151, 50] width 11 height 11
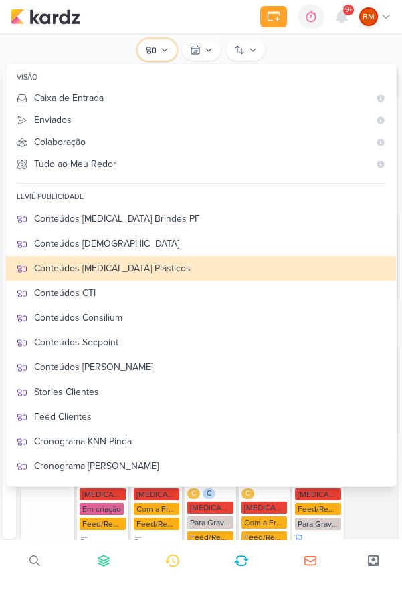
scroll to position [108, 0]
